Goal: Check status: Check status

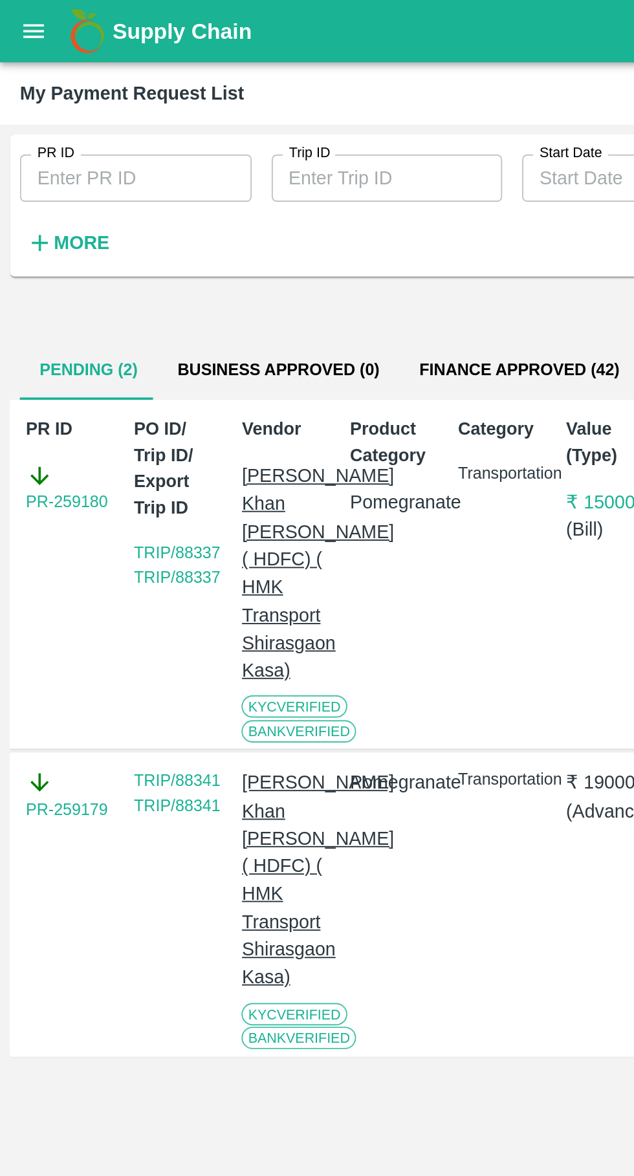
click at [17, 16] on icon "open drawer" at bounding box center [17, 16] width 14 height 14
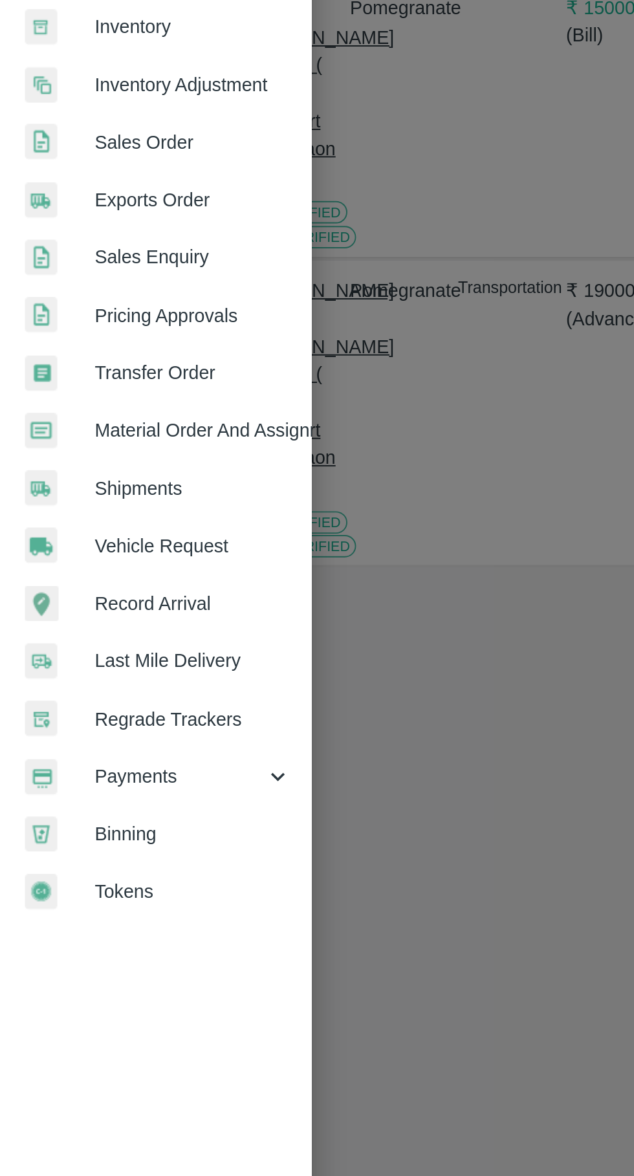
click at [74, 658] on span "Payments" at bounding box center [93, 659] width 88 height 14
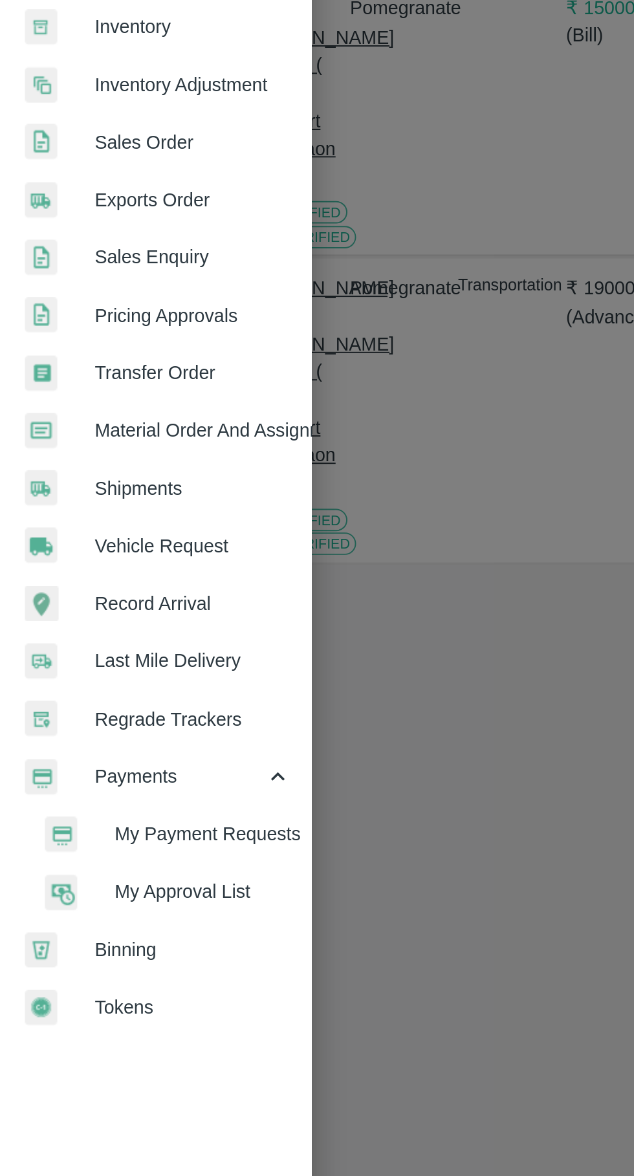
click at [88, 684] on span "My Payment Requests" at bounding box center [105, 689] width 92 height 14
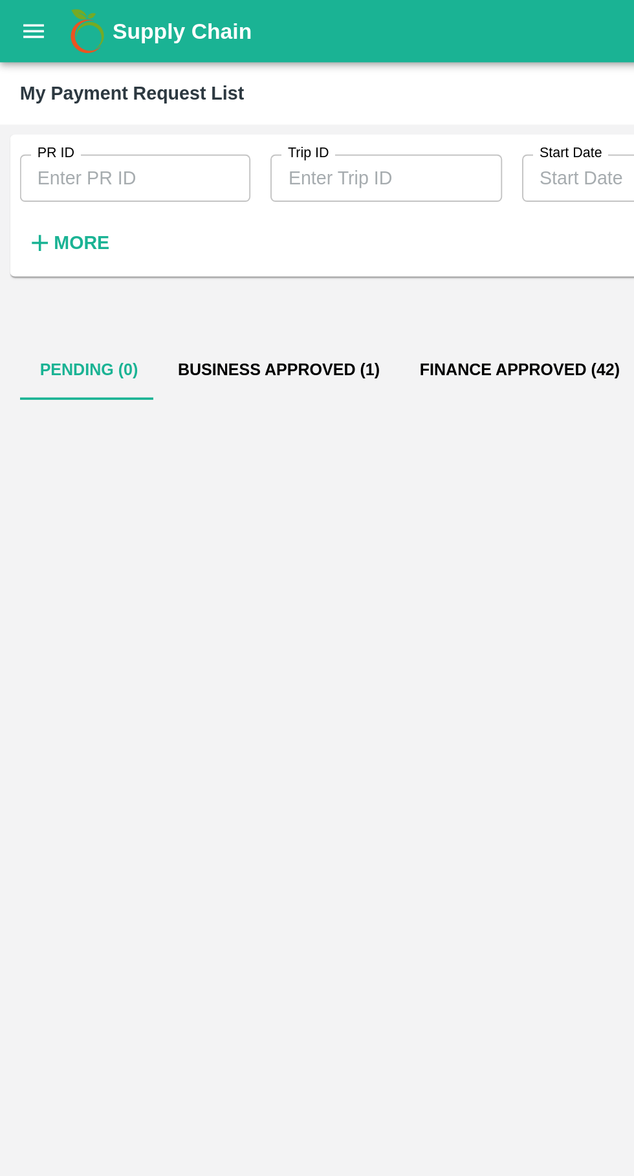
click at [135, 187] on button "Business Approved (1)" at bounding box center [144, 192] width 125 height 31
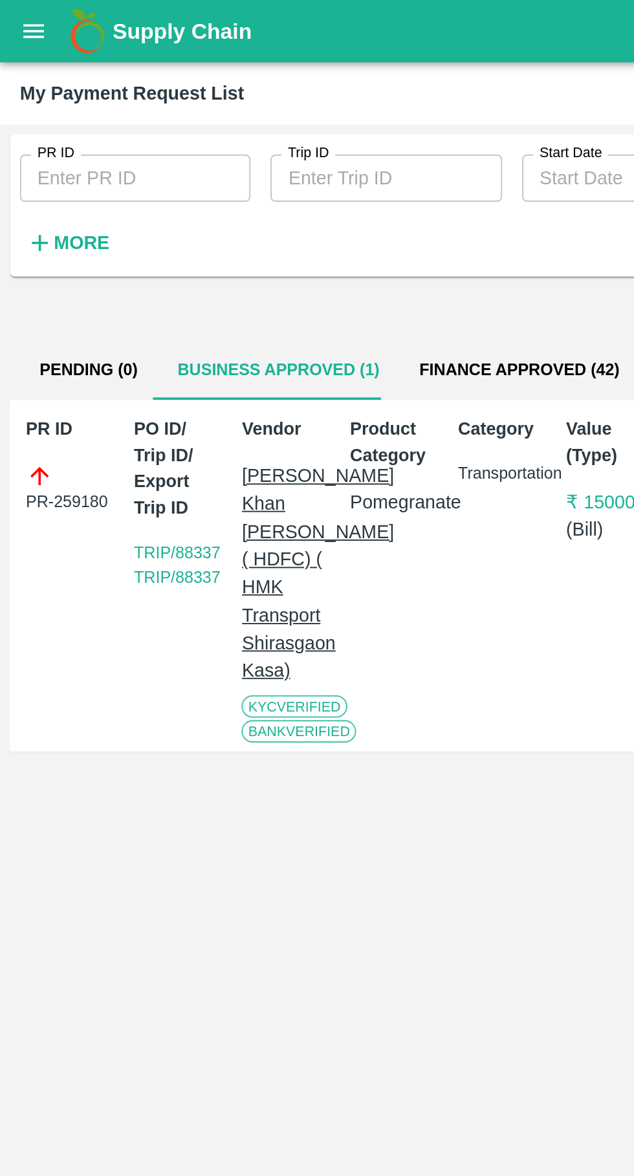
scroll to position [0, 9]
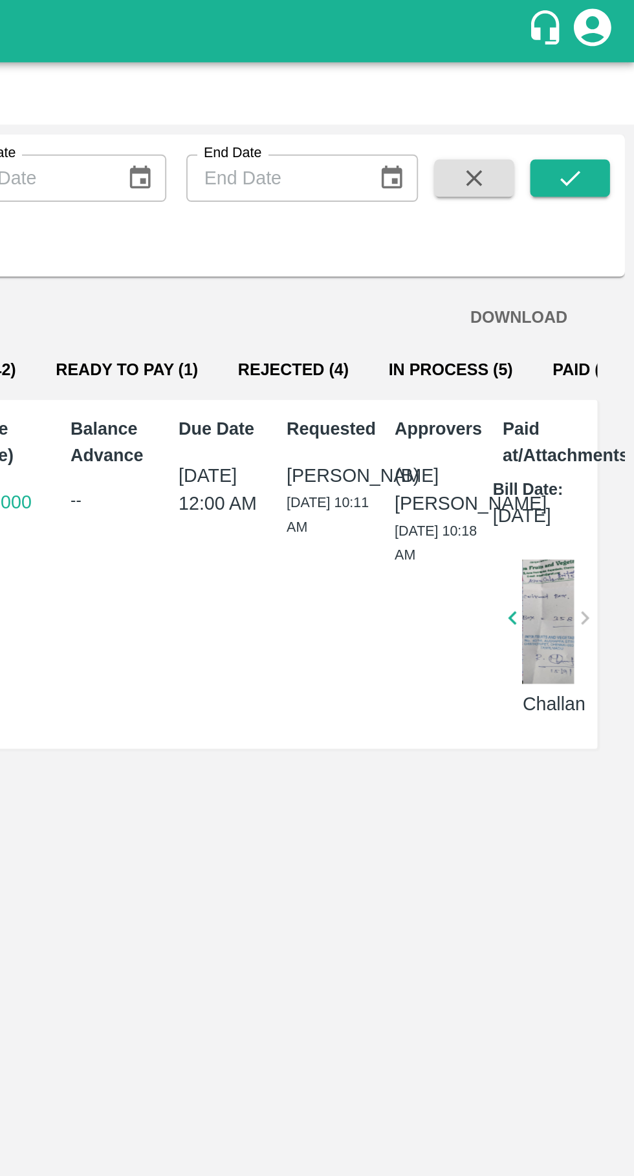
click at [361, 191] on button "Ready To Pay (1)" at bounding box center [370, 192] width 94 height 31
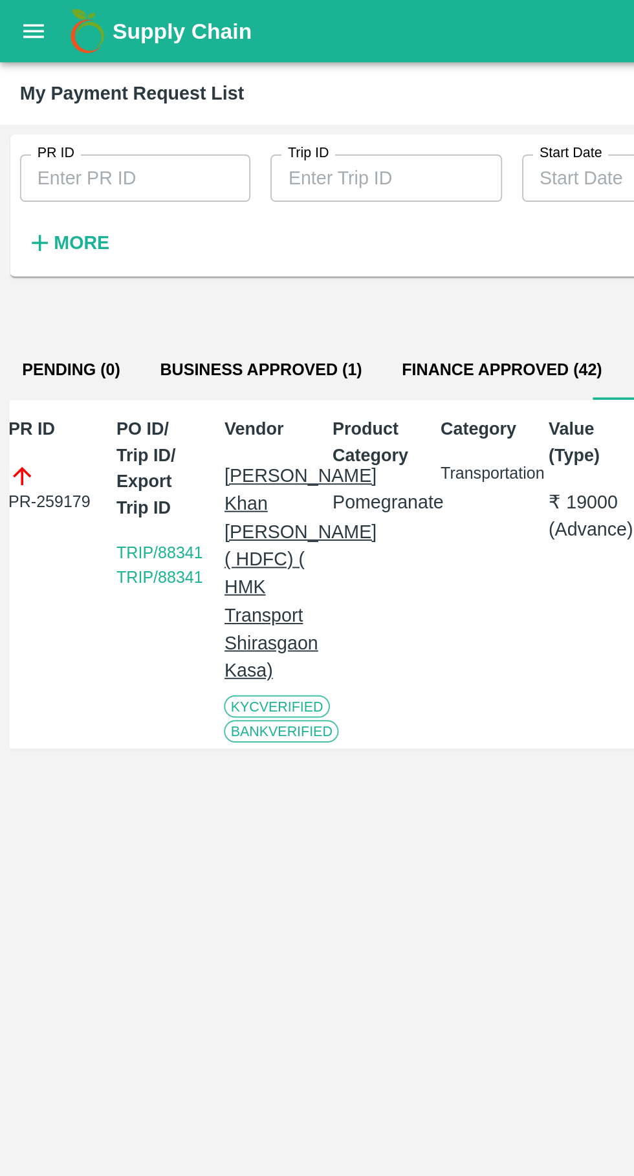
scroll to position [0, 0]
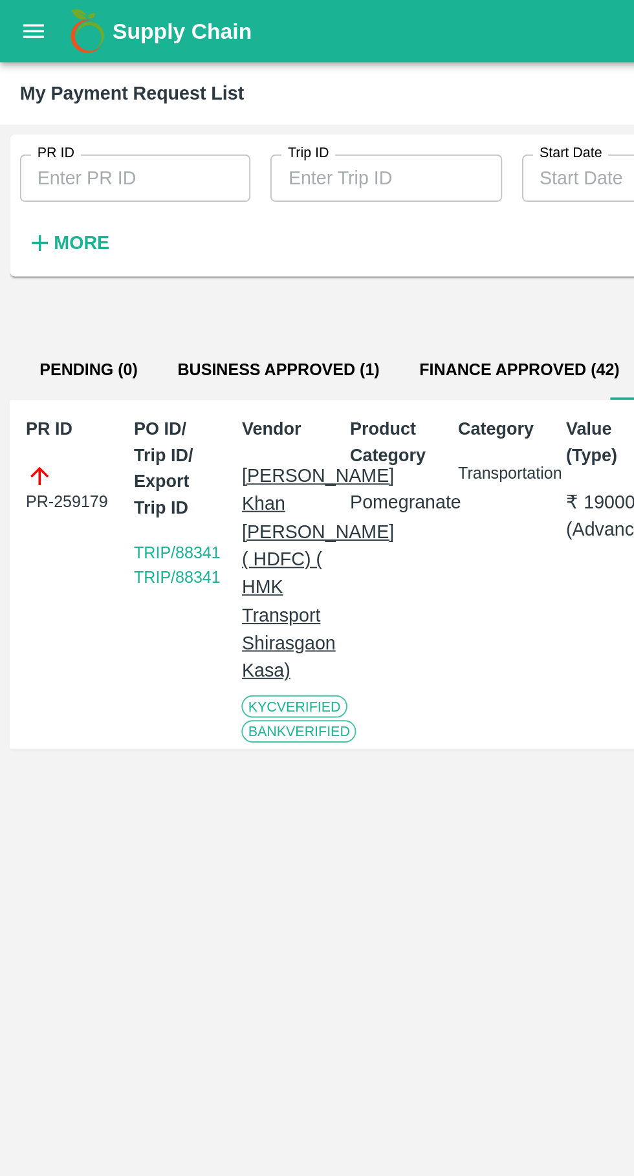
click at [158, 193] on button "Business Approved (1)" at bounding box center [144, 192] width 125 height 31
